Goal: Check status: Check status

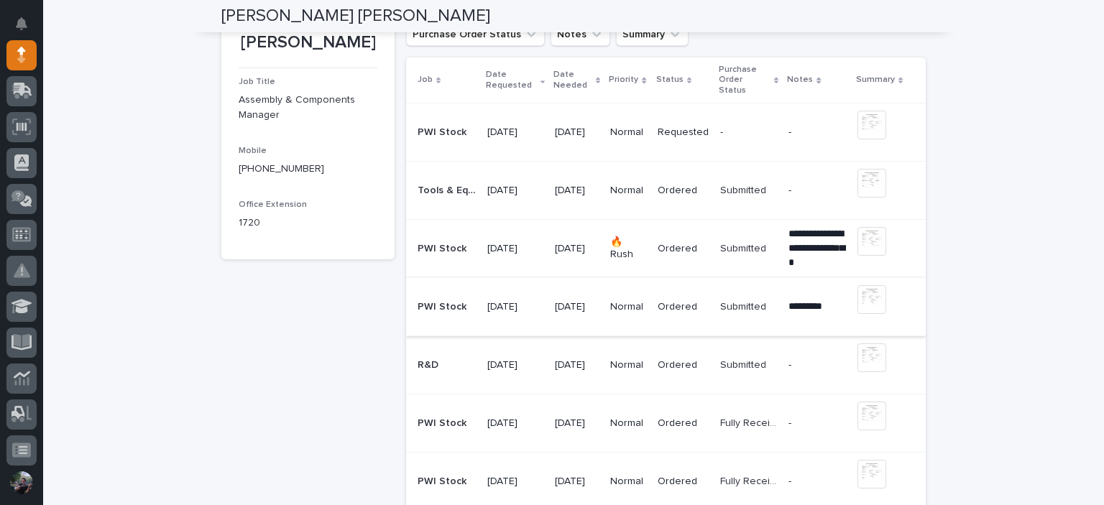
scroll to position [239, 0]
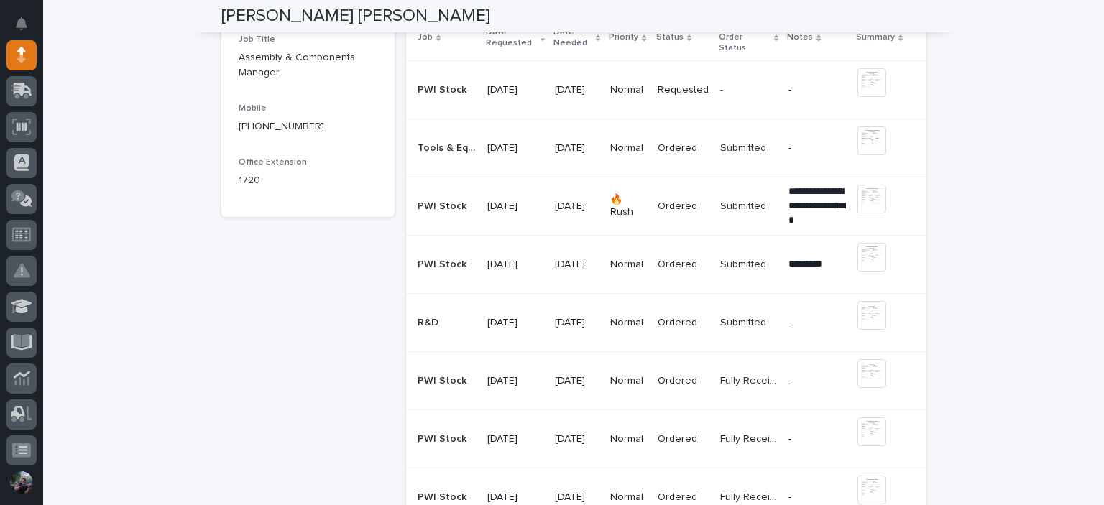
click at [680, 198] on div "Ordered" at bounding box center [682, 205] width 51 height 15
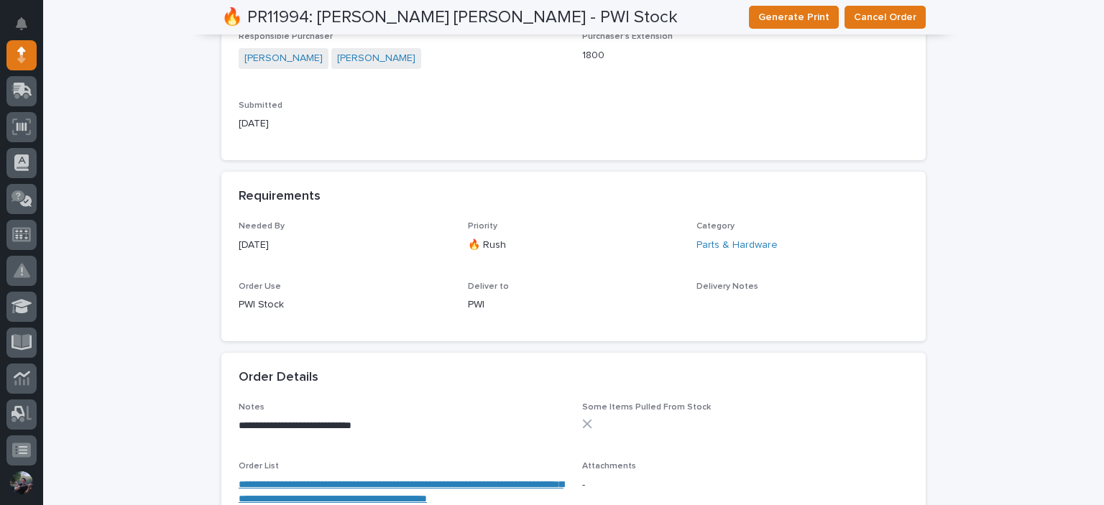
scroll to position [622, 0]
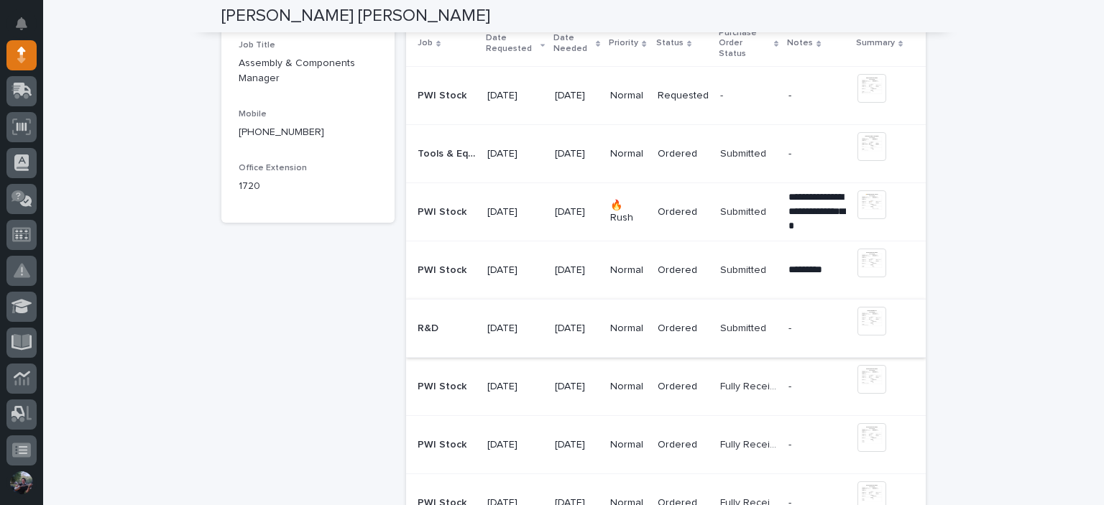
scroll to position [287, 0]
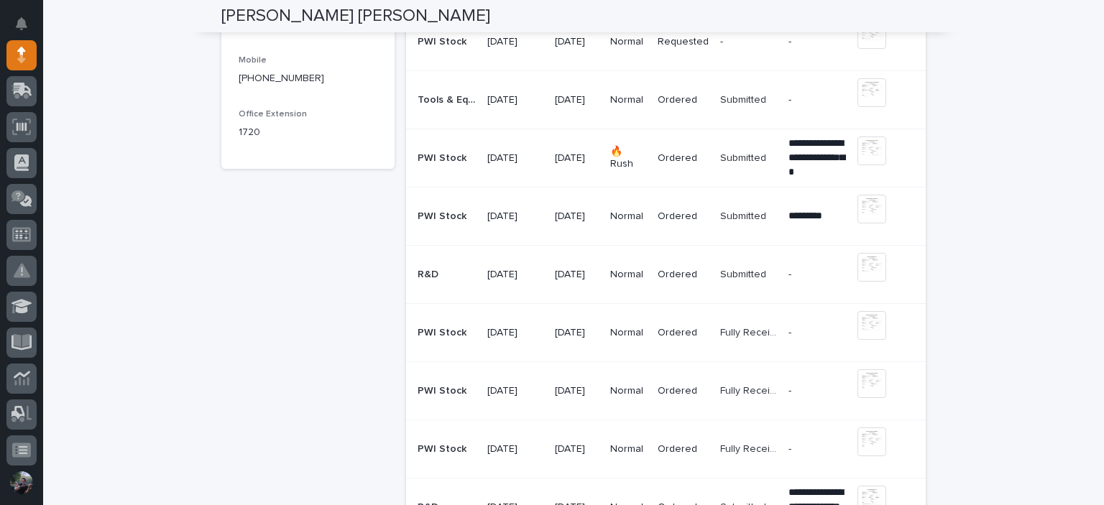
click at [718, 259] on td "Submitted Submitted" at bounding box center [748, 275] width 69 height 58
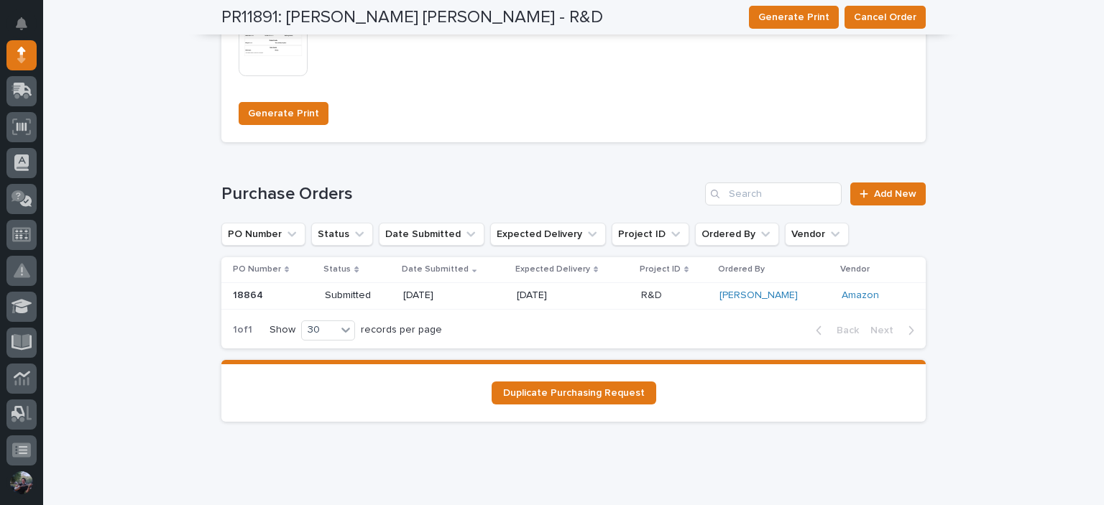
scroll to position [1336, 0]
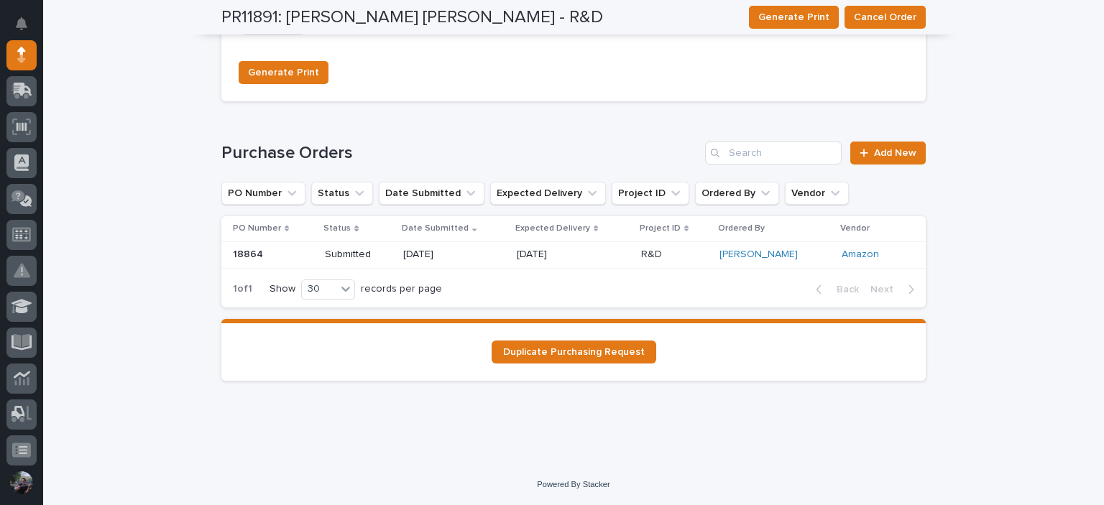
click at [351, 263] on div "Submitted" at bounding box center [358, 255] width 67 height 24
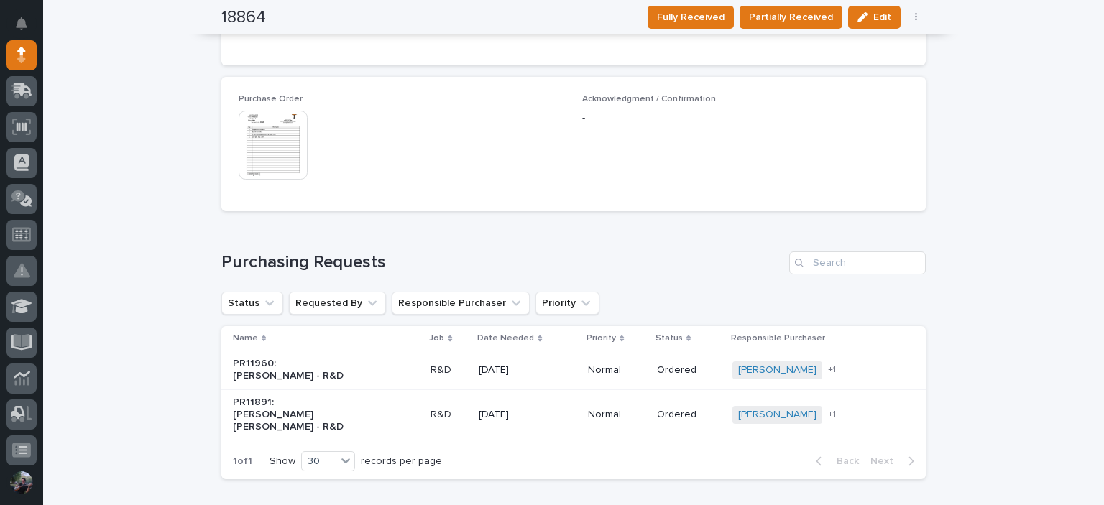
scroll to position [859, 0]
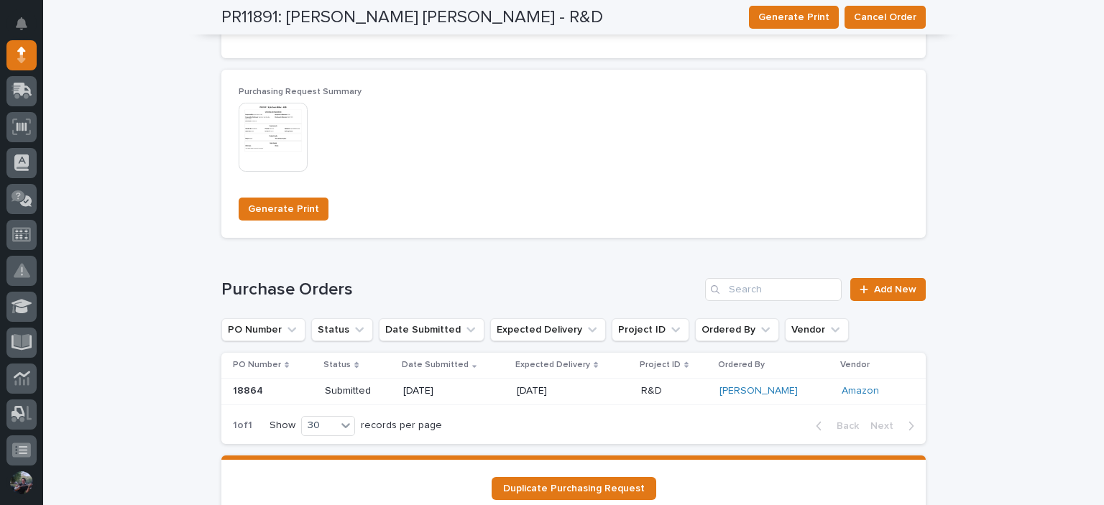
scroll to position [1293, 0]
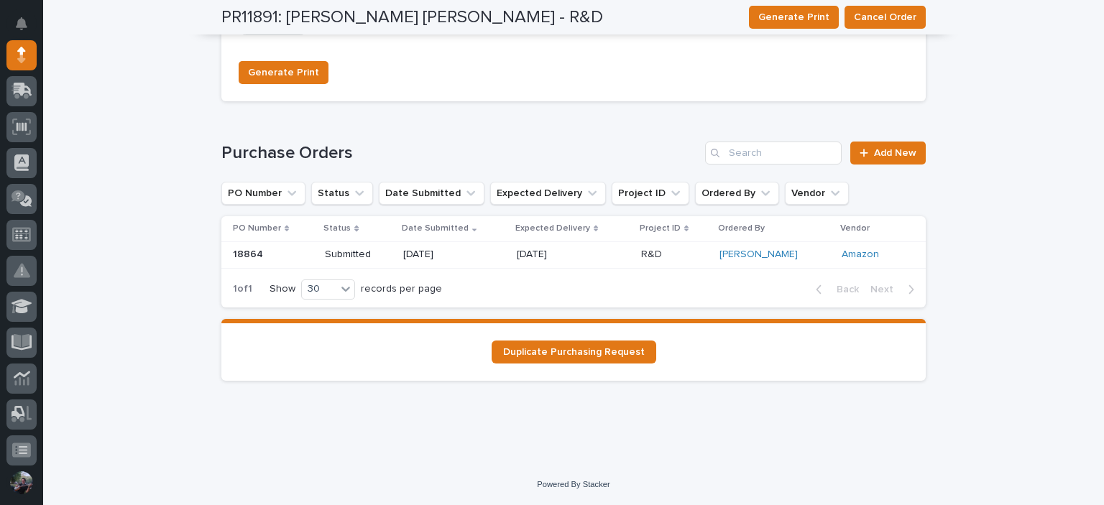
click at [397, 268] on td "Submitted" at bounding box center [358, 254] width 78 height 27
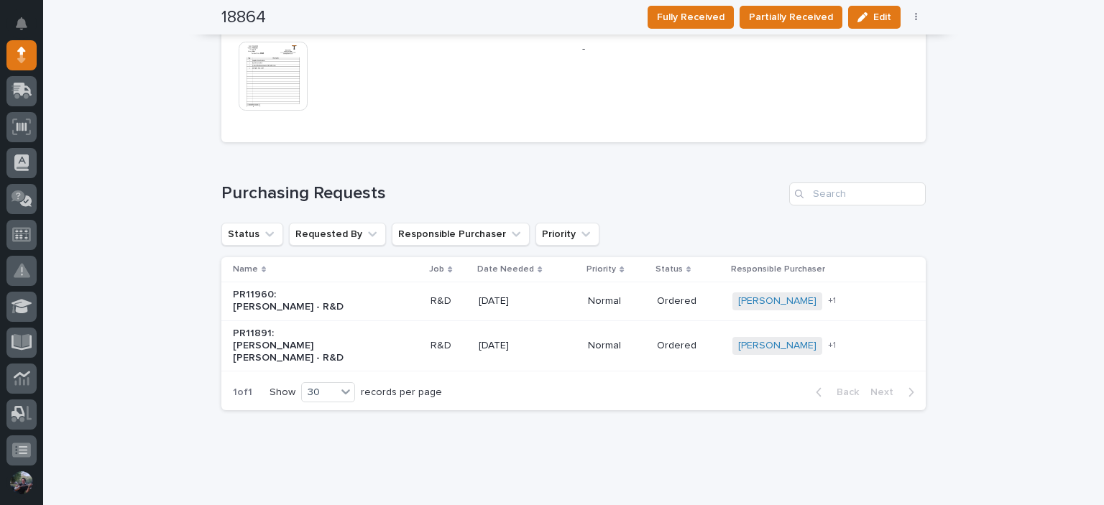
scroll to position [859, 0]
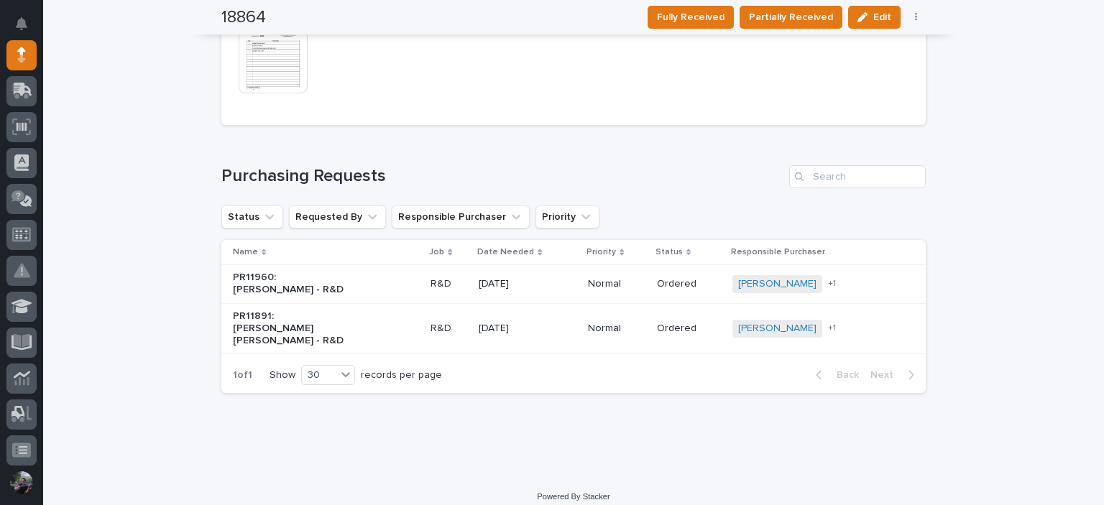
click at [302, 314] on p "PR11891: Kyle Dean Miller - R&D" at bounding box center [293, 328] width 120 height 36
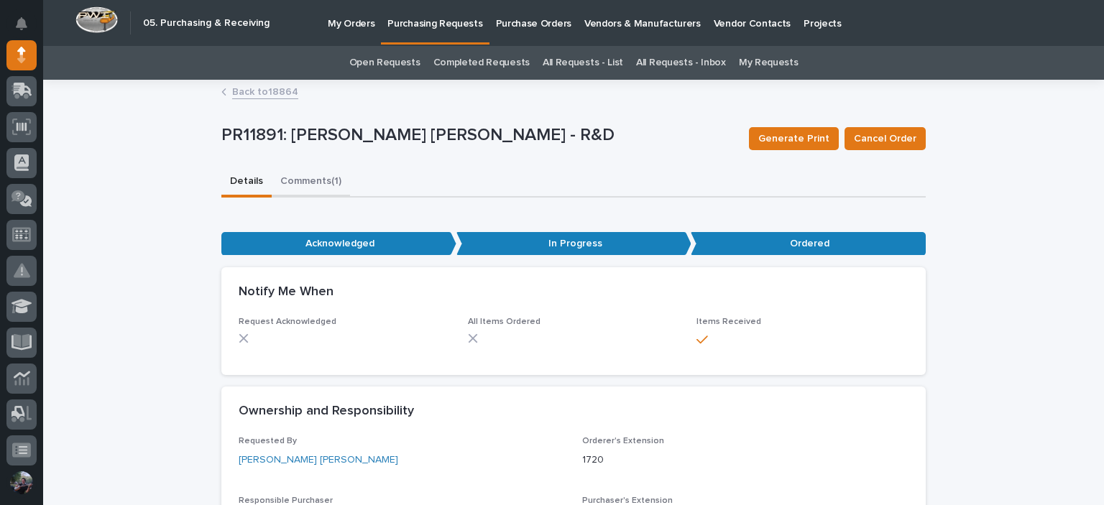
click at [300, 172] on button "Comments (1)" at bounding box center [311, 182] width 78 height 30
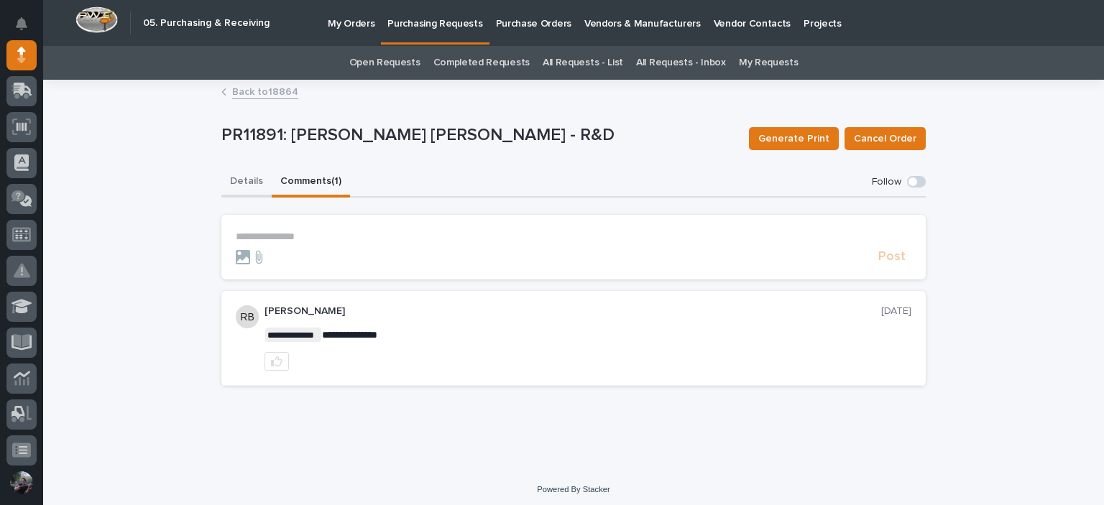
click at [241, 189] on button "Details" at bounding box center [246, 182] width 50 height 30
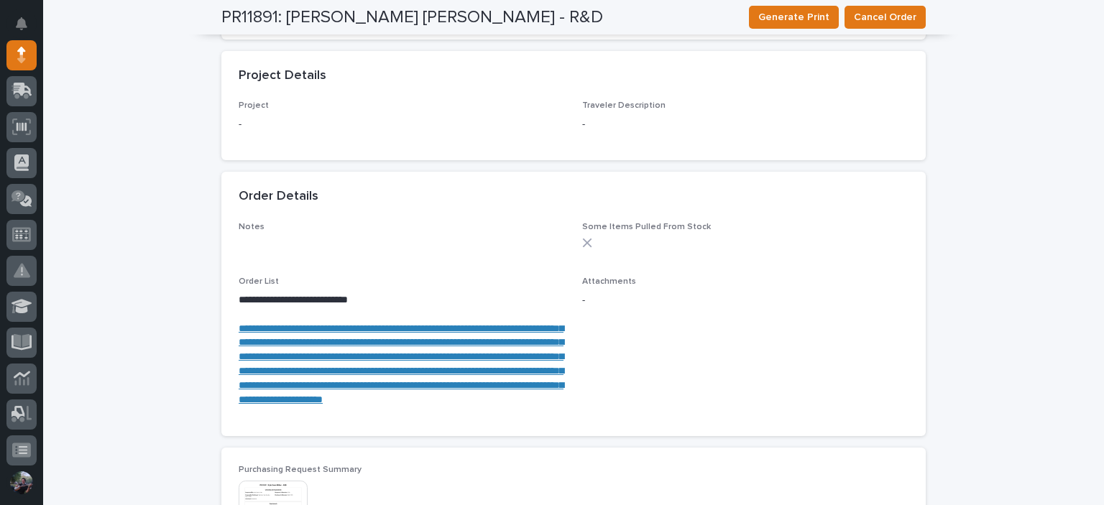
scroll to position [1150, 0]
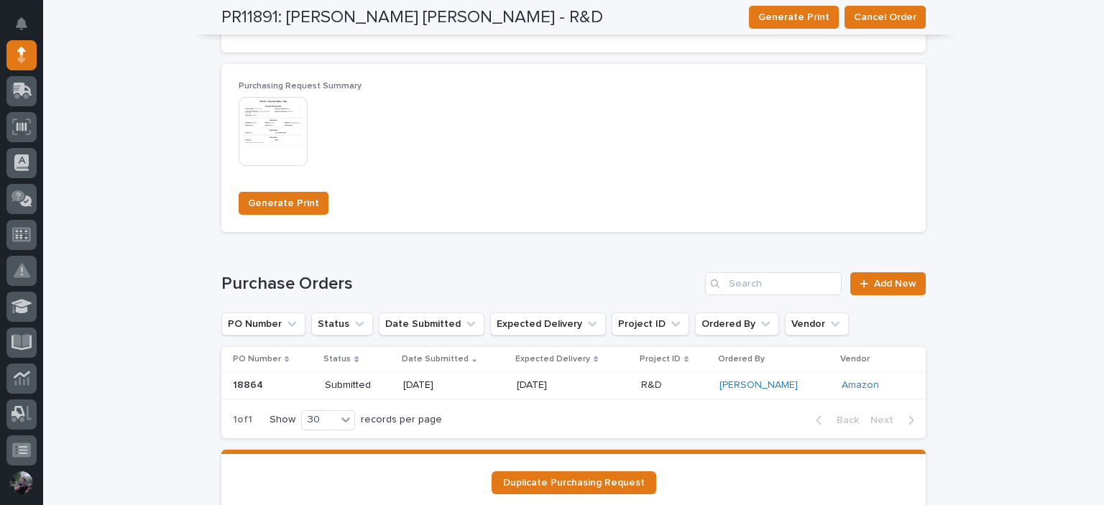
click at [265, 166] on img at bounding box center [273, 131] width 69 height 69
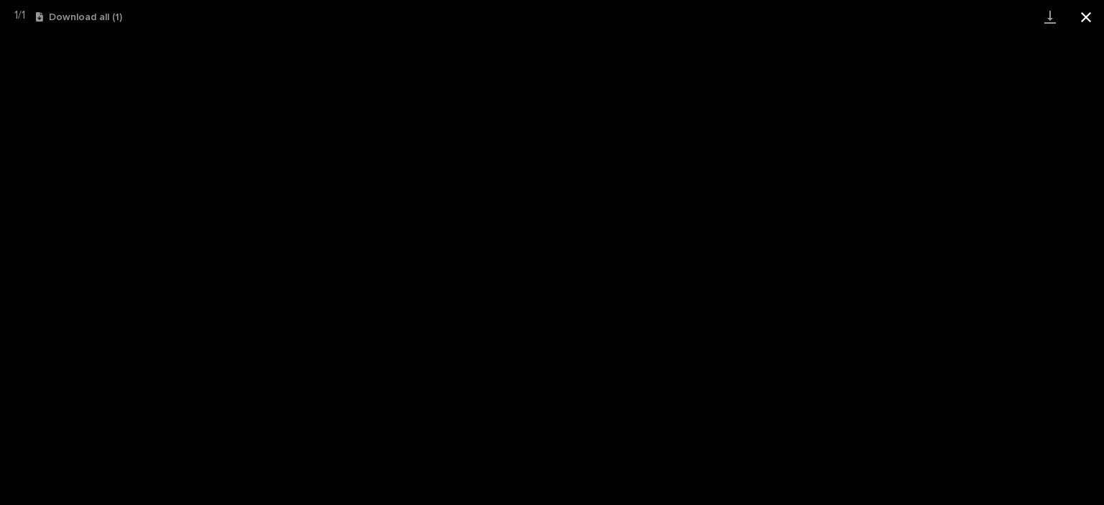
click at [1081, 14] on button "Close gallery" at bounding box center [1086, 17] width 36 height 34
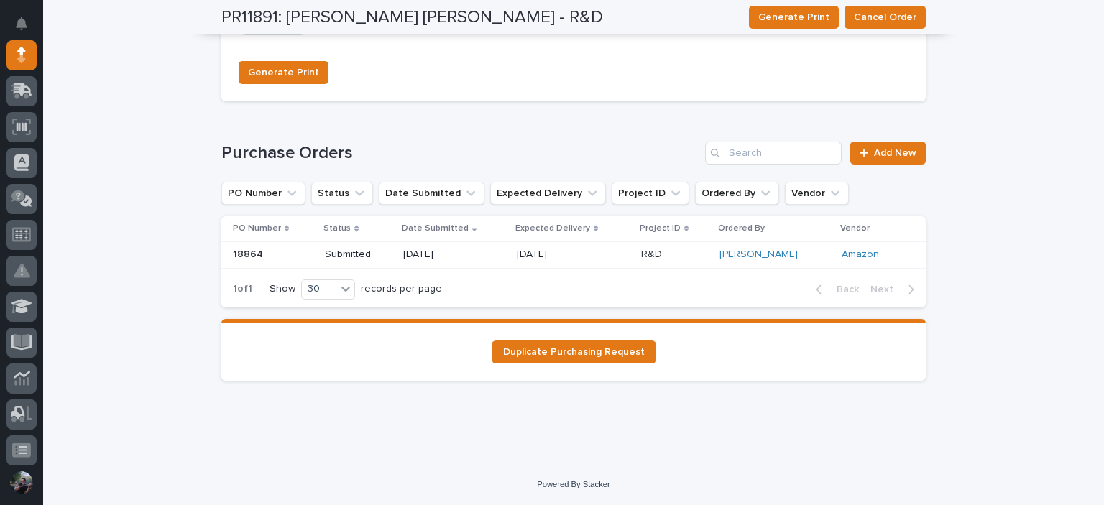
scroll to position [1336, 0]
click at [793, 253] on div "Arlyn Miller" at bounding box center [770, 255] width 103 height 12
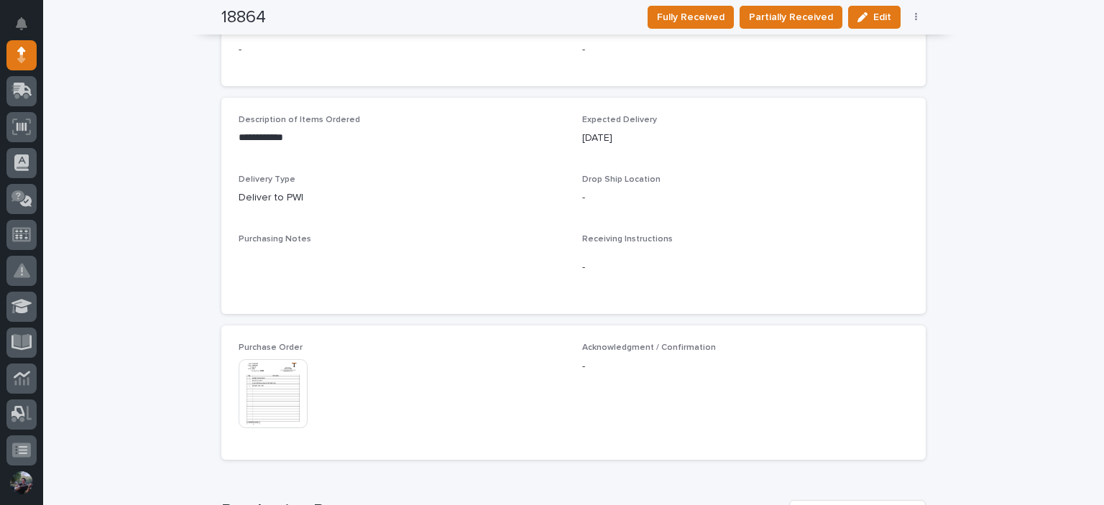
scroll to position [622, 0]
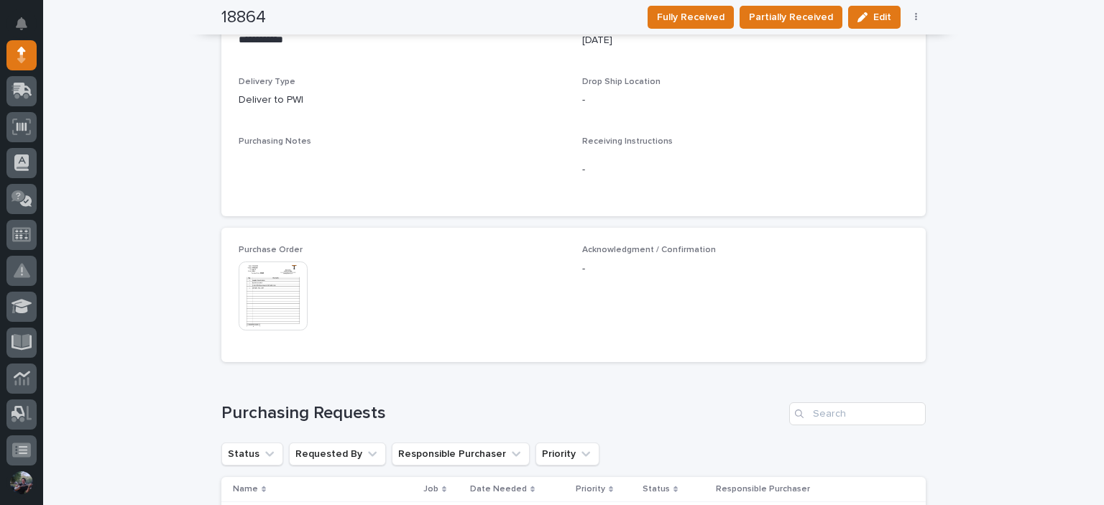
click at [279, 277] on img at bounding box center [273, 296] width 69 height 69
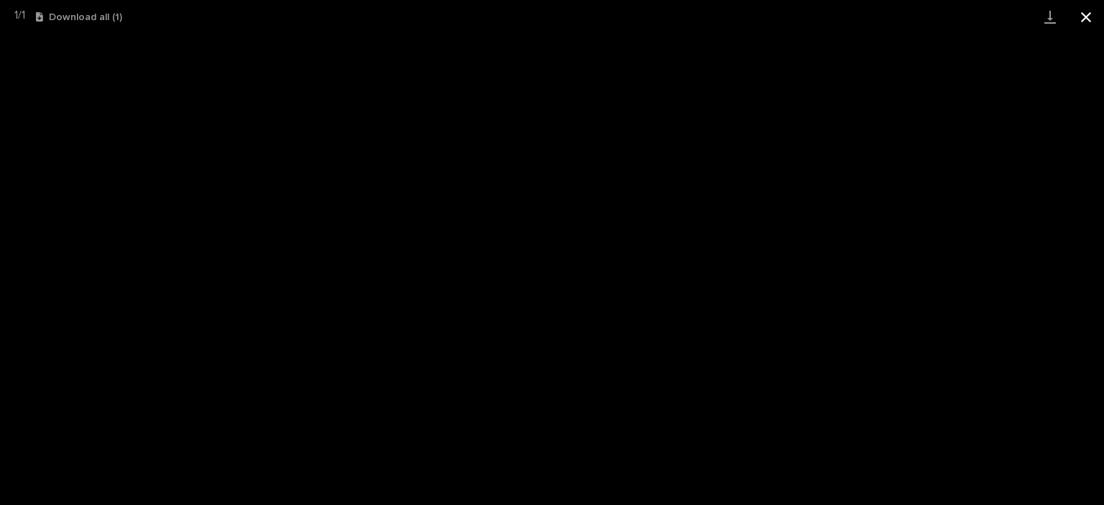
click at [1082, 21] on button "Close gallery" at bounding box center [1086, 17] width 36 height 34
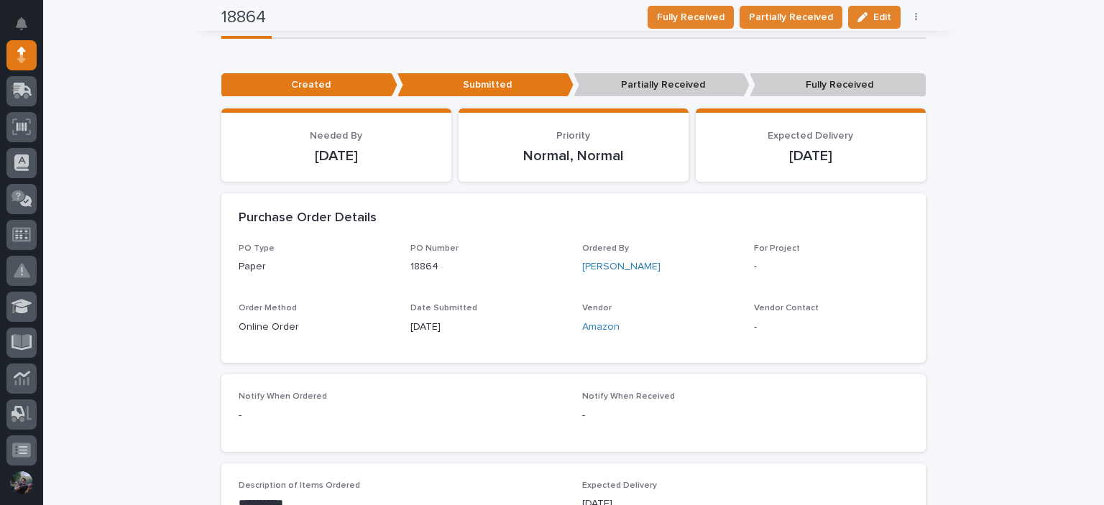
scroll to position [0, 0]
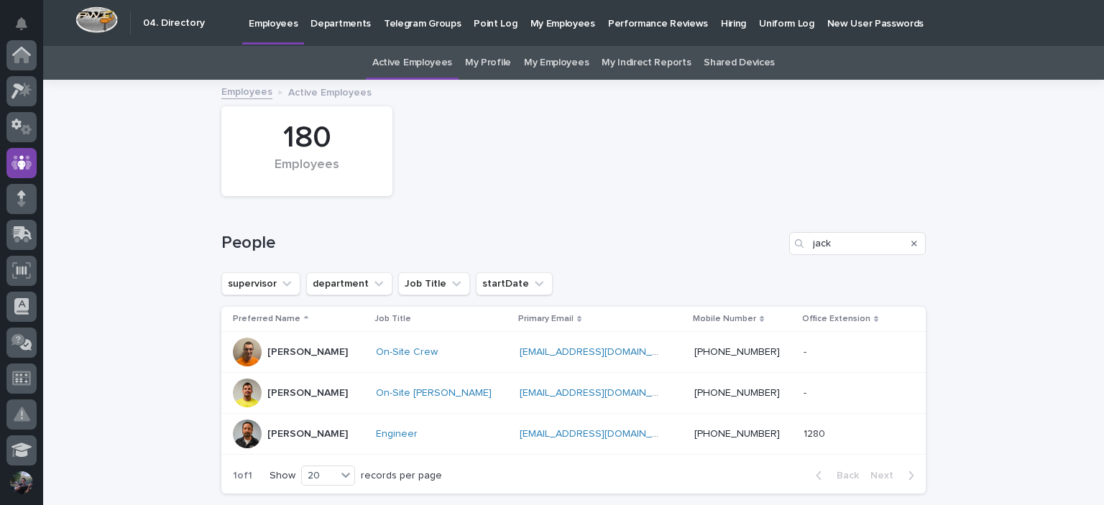
scroll to position [108, 0]
click at [912, 243] on div "Search" at bounding box center [913, 243] width 23 height 23
click at [911, 243] on icon "Search" at bounding box center [914, 243] width 6 height 9
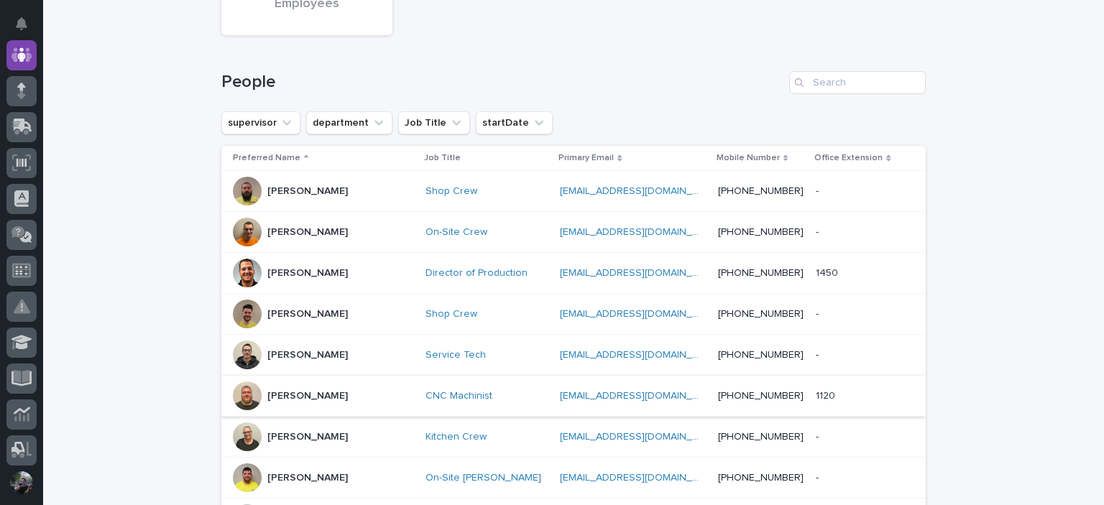
scroll to position [191, 0]
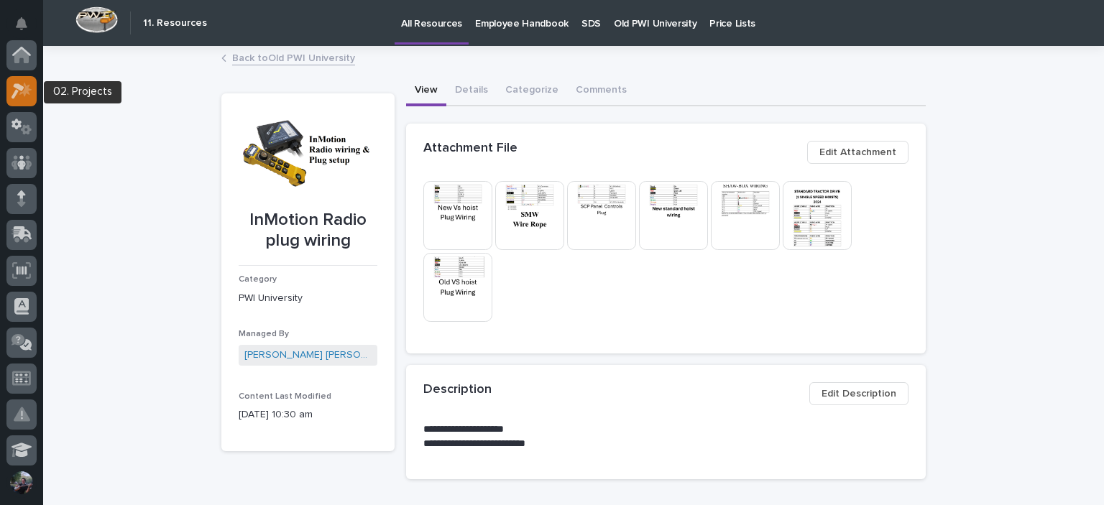
click at [20, 99] on div at bounding box center [21, 91] width 30 height 30
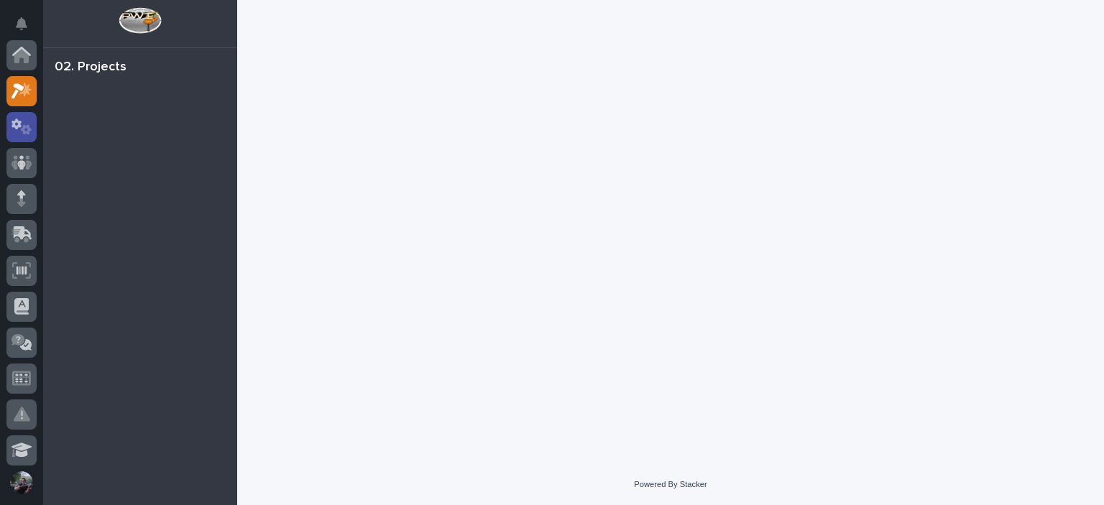
scroll to position [36, 0]
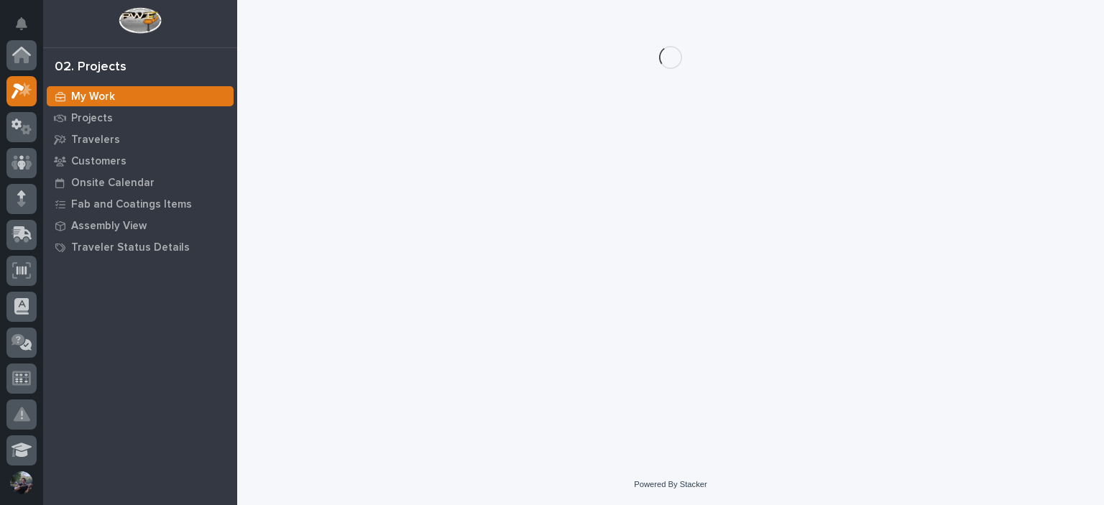
scroll to position [36, 0]
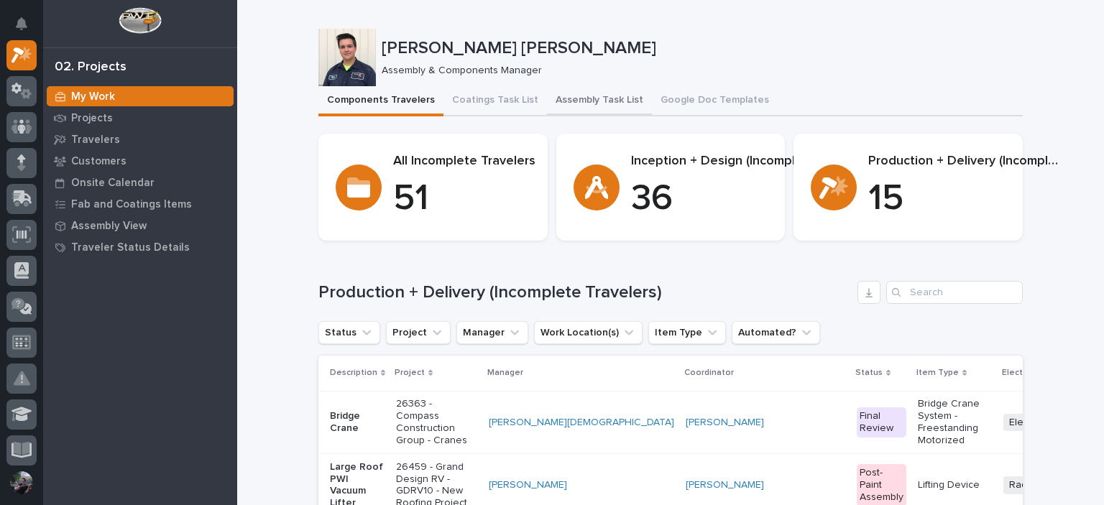
click at [588, 103] on button "Assembly Task List" at bounding box center [599, 101] width 105 height 30
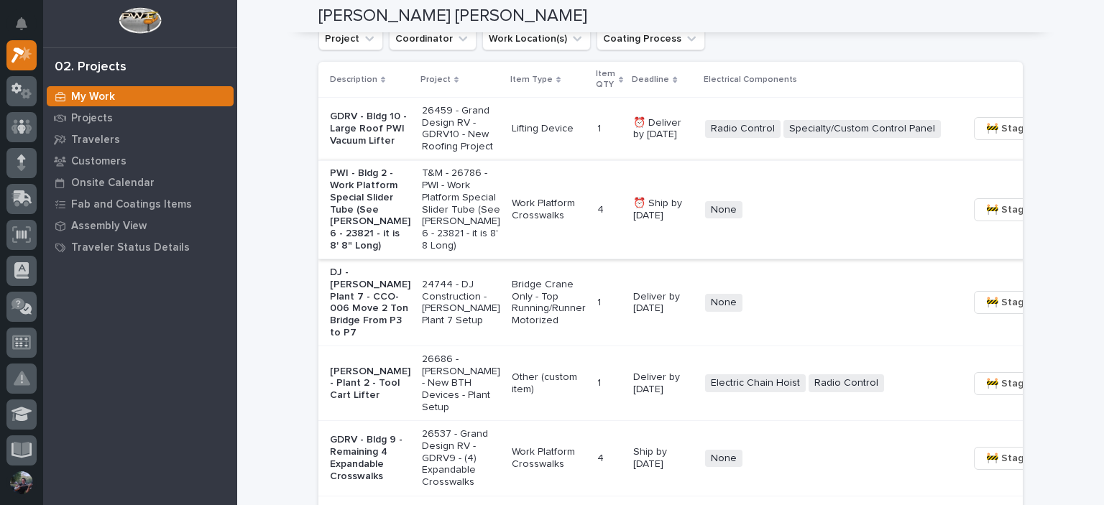
scroll to position [1053, 0]
click at [986, 218] on span "🚧 Staging →" at bounding box center [1016, 209] width 60 height 17
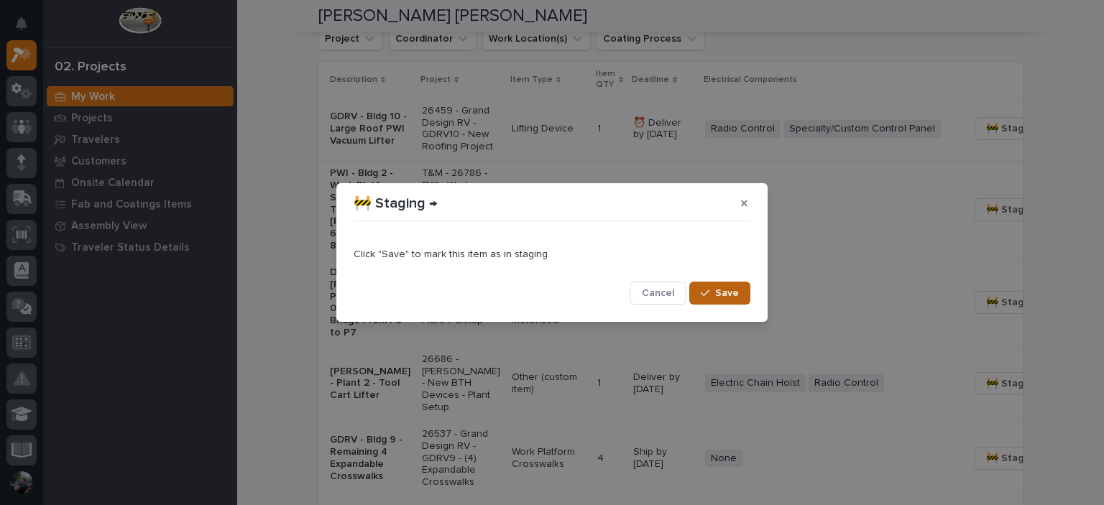
click at [714, 292] on div "button" at bounding box center [708, 293] width 14 height 10
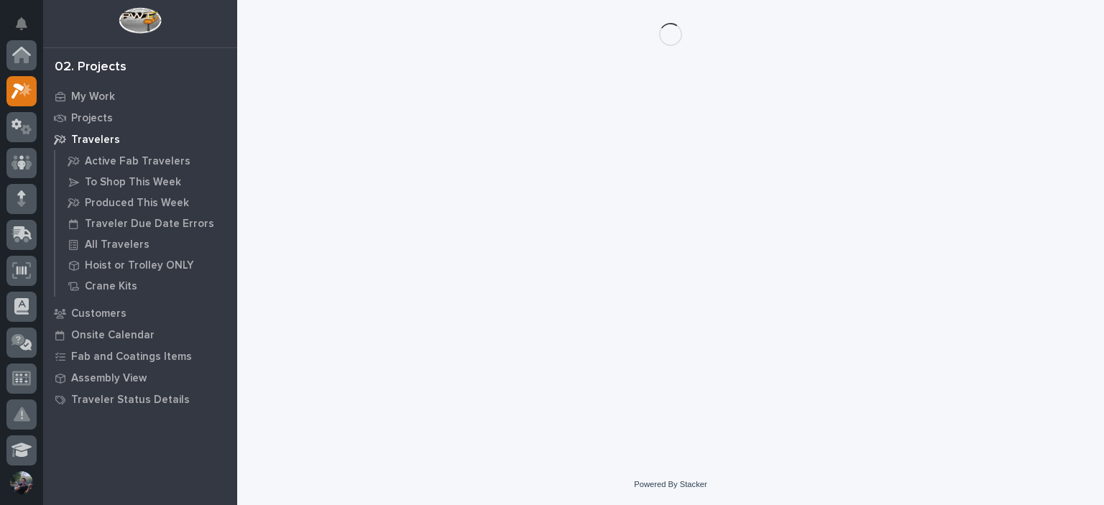
scroll to position [36, 0]
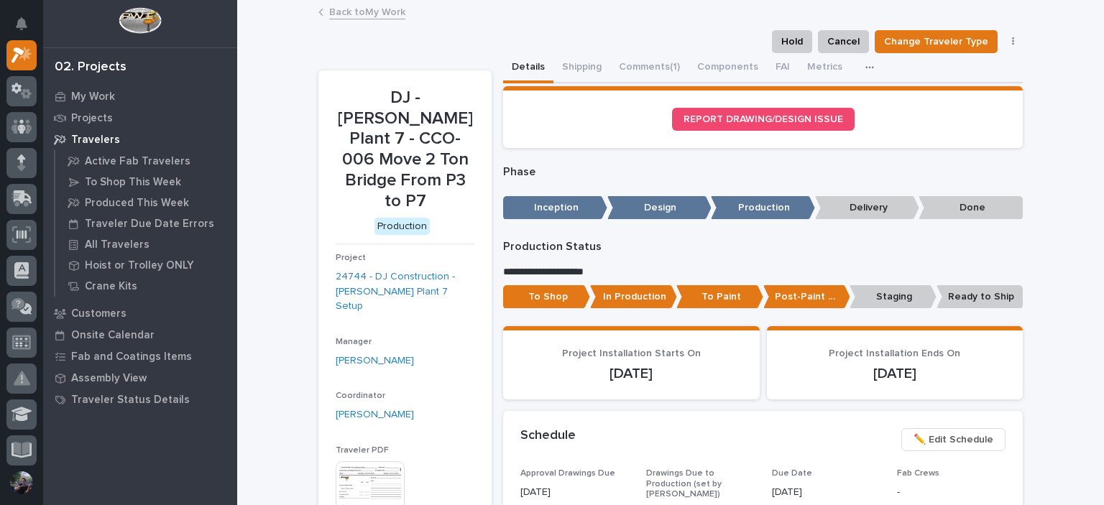
click at [396, 18] on link "Back to My Work" at bounding box center [367, 11] width 76 height 17
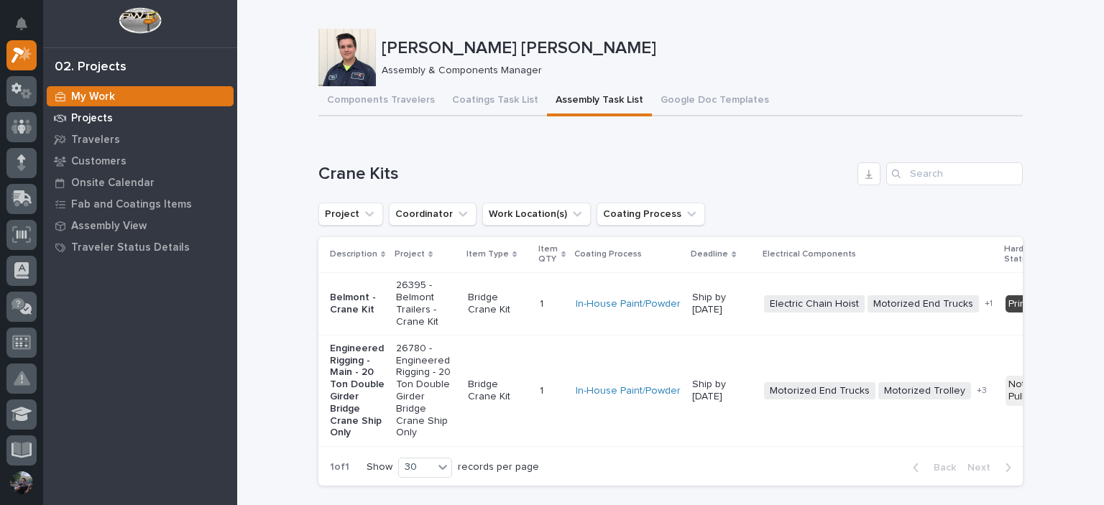
click at [145, 126] on div "Projects" at bounding box center [140, 118] width 187 height 20
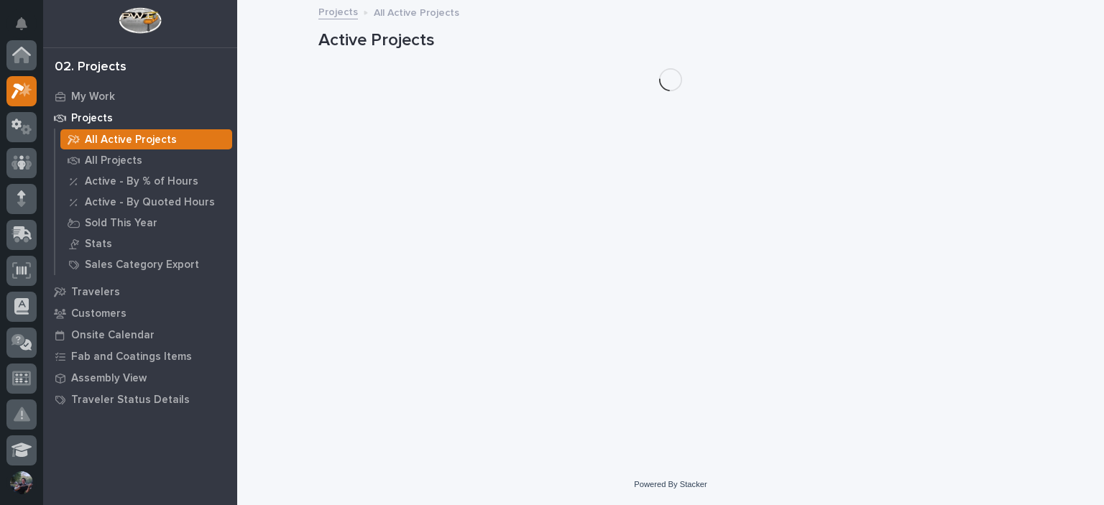
scroll to position [36, 0]
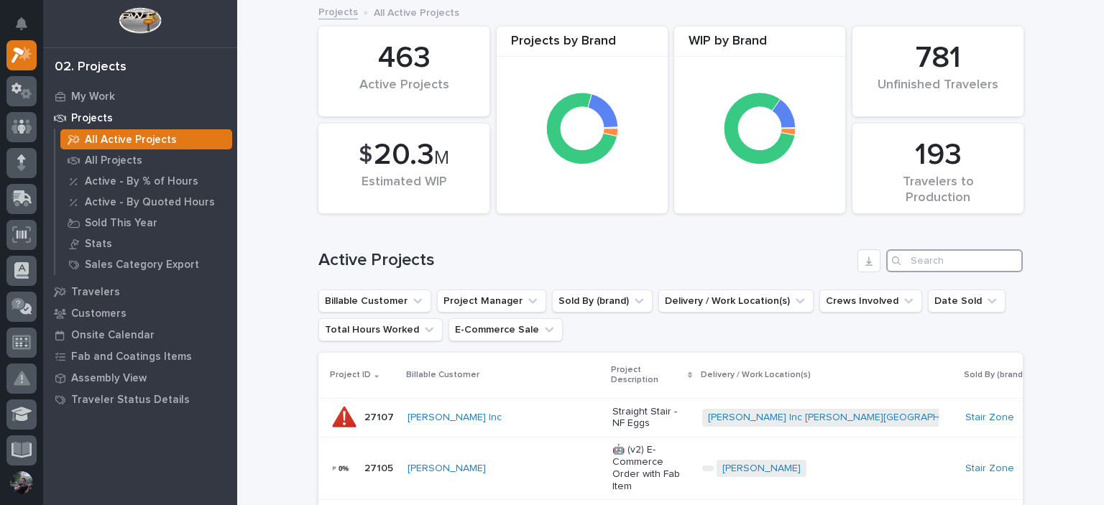
click at [947, 257] on input "Search" at bounding box center [954, 260] width 137 height 23
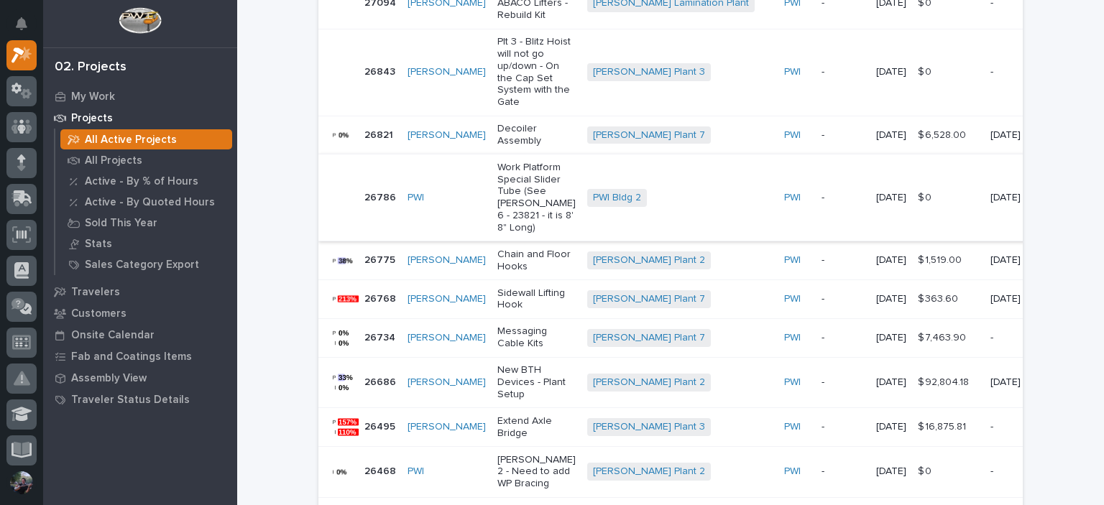
scroll to position [431, 0]
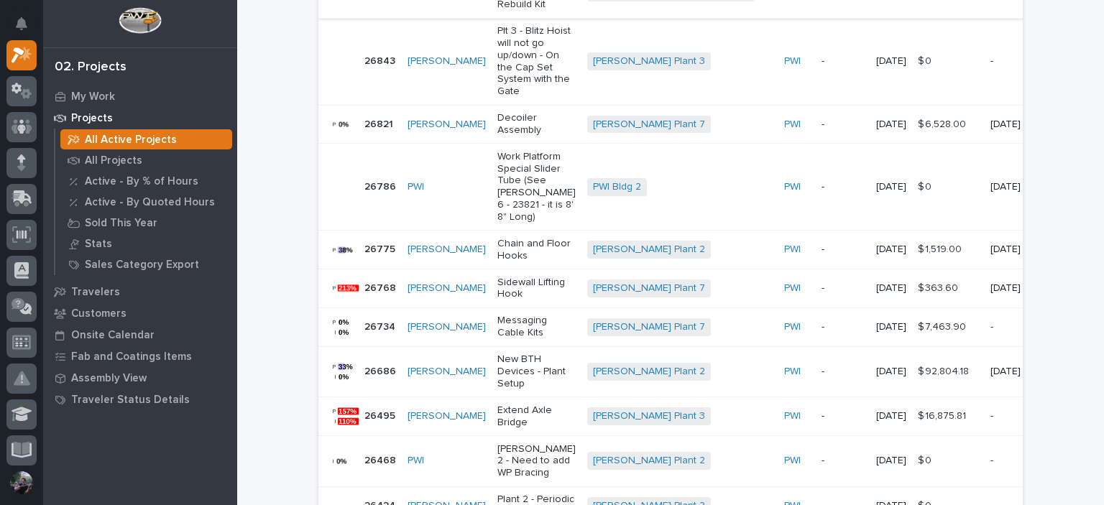
type input "[PERSON_NAME]"
